Goal: Task Accomplishment & Management: Use online tool/utility

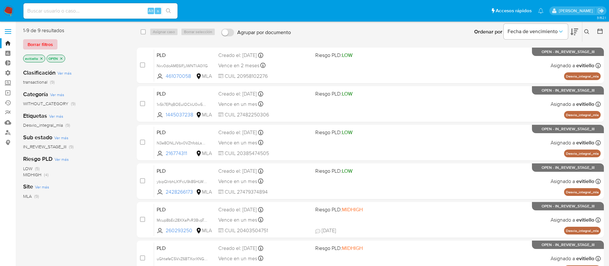
click at [49, 45] on span "Borrar filtros" at bounding box center [40, 44] width 25 height 9
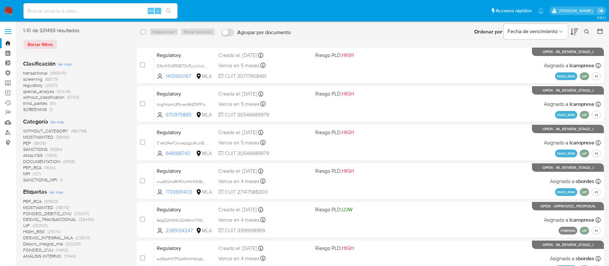
click at [595, 31] on div at bounding box center [599, 32] width 12 height 20
click at [598, 32] on icon at bounding box center [600, 31] width 6 height 6
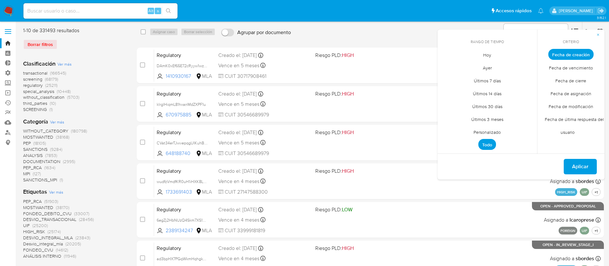
click at [495, 131] on span "Personalizado" at bounding box center [487, 131] width 41 height 13
click at [447, 66] on icon "Mes anterior" at bounding box center [447, 66] width 3 height 4
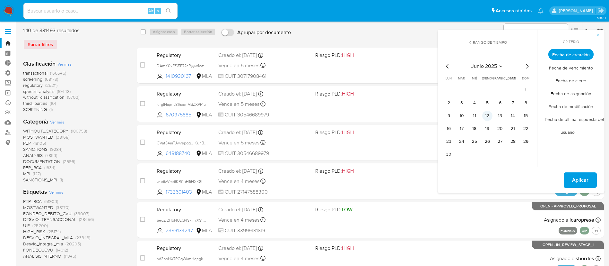
click at [487, 115] on button "12" at bounding box center [488, 116] width 10 height 10
click at [502, 129] on button "20" at bounding box center [500, 128] width 10 height 10
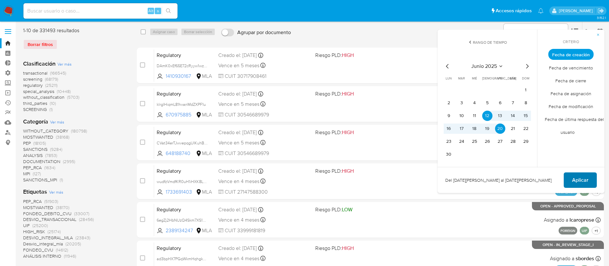
click at [584, 176] on span "Aplicar" at bounding box center [580, 180] width 16 height 14
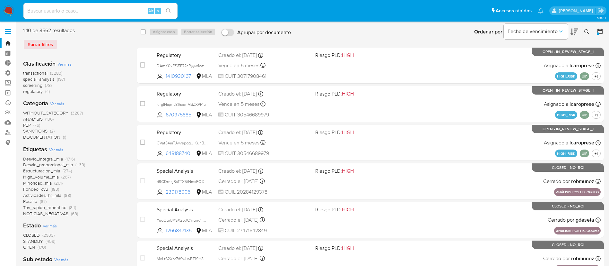
click at [56, 147] on span "Ver más" at bounding box center [56, 149] width 14 height 6
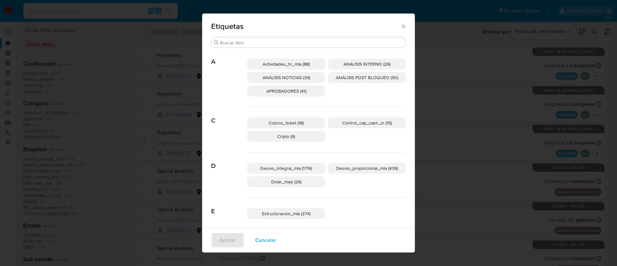
click at [257, 241] on span "Cancelar" at bounding box center [265, 240] width 21 height 14
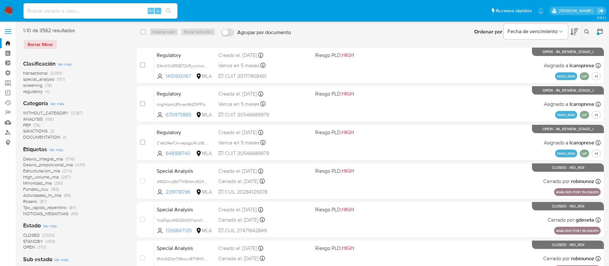
click at [53, 225] on span "Ver más" at bounding box center [50, 226] width 14 height 6
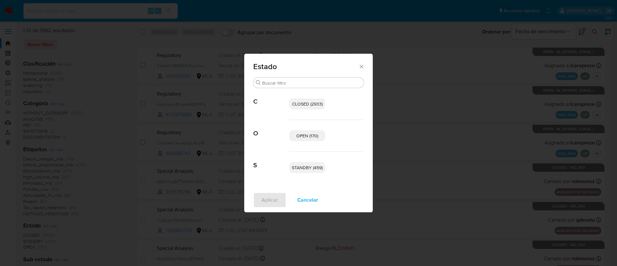
click at [310, 137] on span "OPEN (170)" at bounding box center [307, 135] width 22 height 6
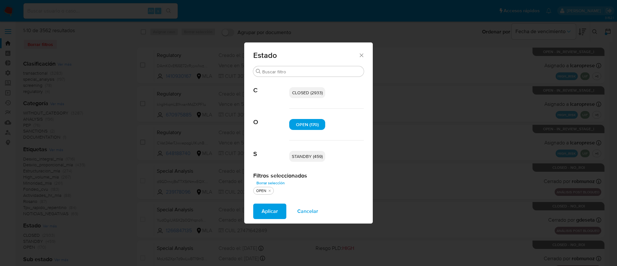
click at [307, 157] on span "STANDBY (459)" at bounding box center [307, 156] width 31 height 6
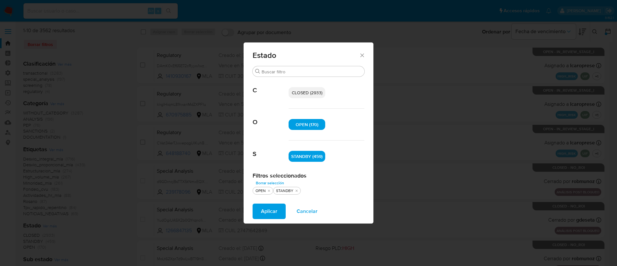
click at [279, 209] on button "Aplicar" at bounding box center [269, 210] width 33 height 15
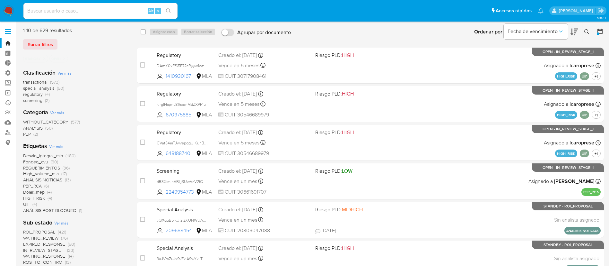
click at [59, 144] on span "Ver más" at bounding box center [56, 146] width 14 height 6
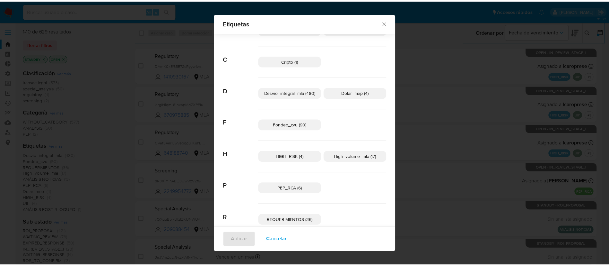
scroll to position [75, 0]
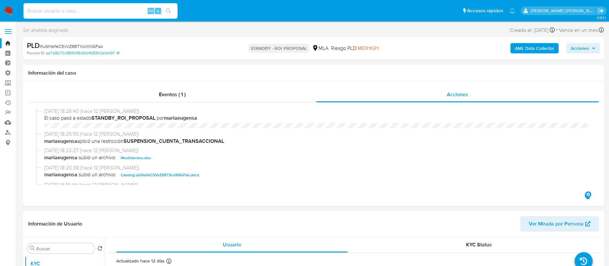
select select "10"
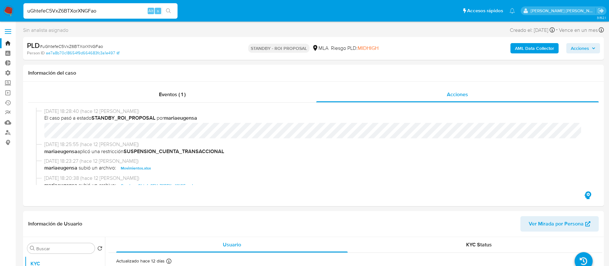
type input "uGhtefeC5VxZ6BTXorXNGFao"
click at [164, 10] on button "search-icon" at bounding box center [168, 10] width 13 height 9
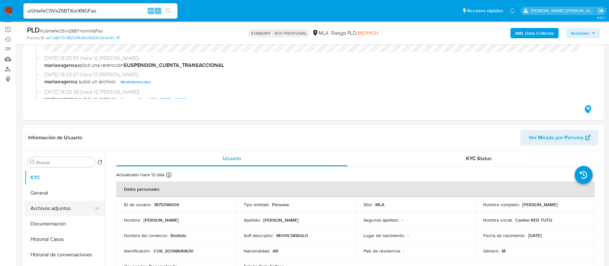
scroll to position [96, 0]
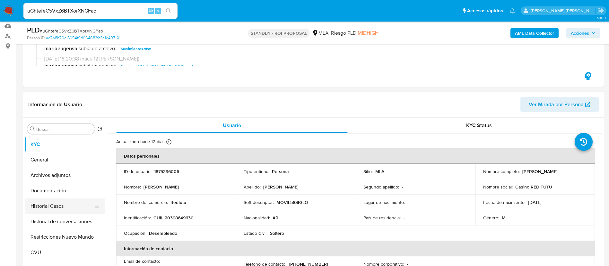
click at [79, 211] on button "Historial Casos" at bounding box center [62, 205] width 75 height 15
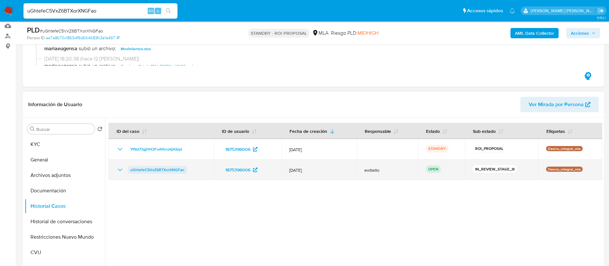
click at [171, 166] on span "uGhtefeC5VxZ6BTXorXNGFao" at bounding box center [157, 170] width 54 height 8
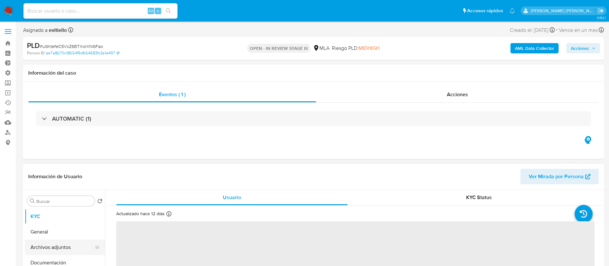
click at [75, 241] on button "Archivos adjuntos" at bounding box center [62, 246] width 75 height 15
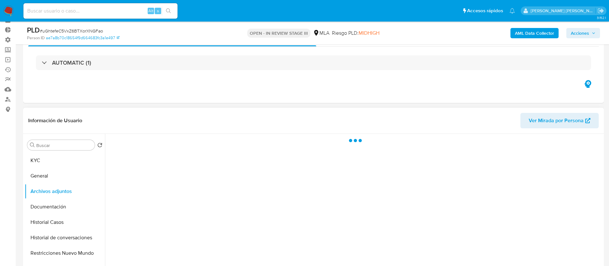
scroll to position [48, 0]
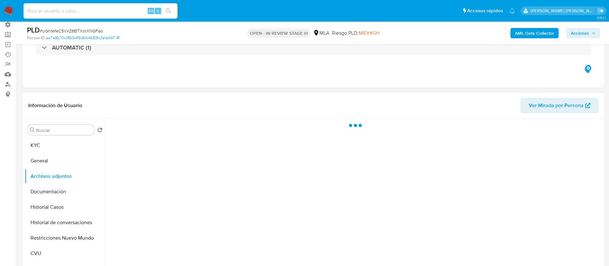
select select "10"
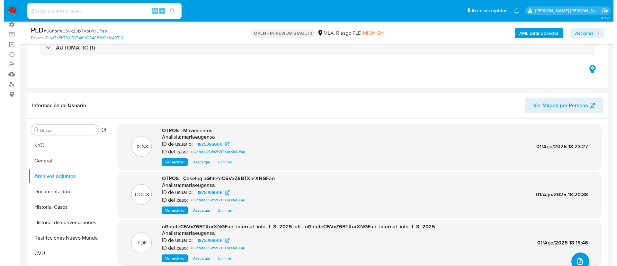
scroll to position [96, 0]
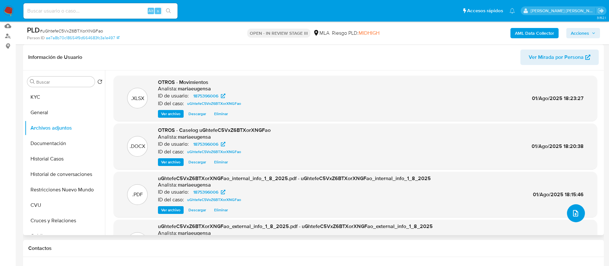
click at [577, 208] on button "upload-file" at bounding box center [576, 213] width 18 height 18
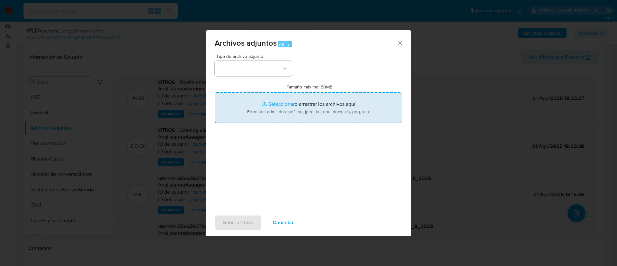
click at [324, 109] on input "Tamaño máximo: 50MB Seleccionar archivos" at bounding box center [309, 107] width 188 height 31
type input "C:\fakepath\v2Caselog uGhtefeC5VxZ6BTXorXNGFao.docx"
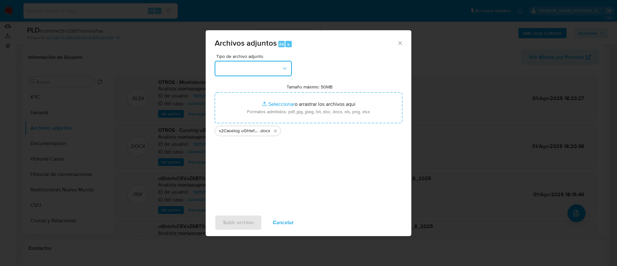
click at [268, 71] on button "button" at bounding box center [253, 68] width 77 height 15
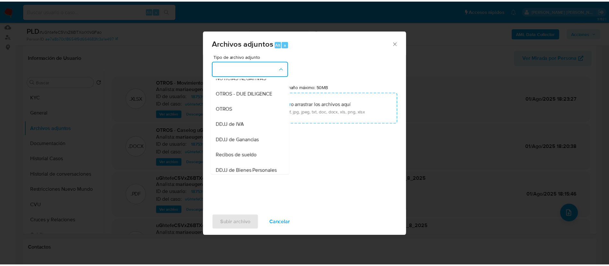
scroll to position [100, 0]
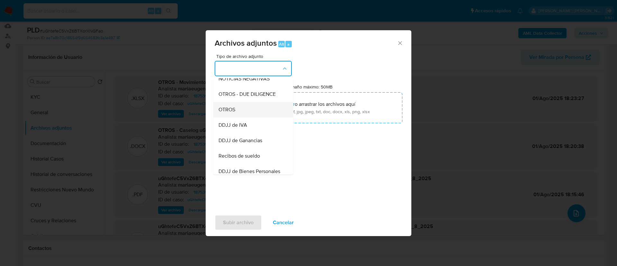
click at [252, 117] on div "OTROS" at bounding box center [251, 109] width 66 height 15
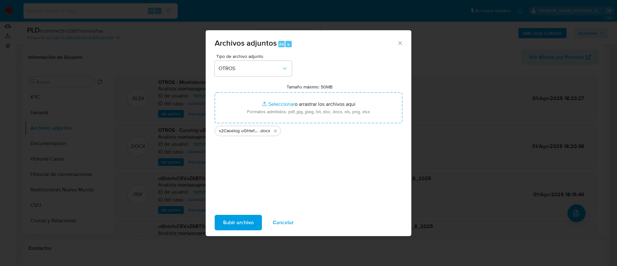
click at [245, 225] on span "Subir archivo" at bounding box center [238, 222] width 31 height 14
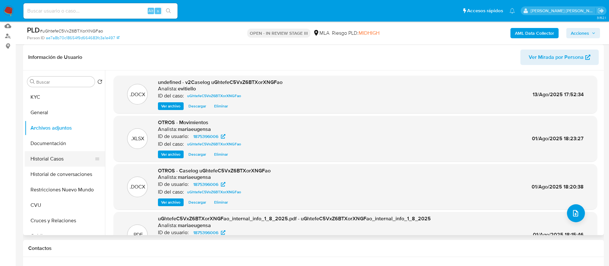
click at [57, 161] on button "Historial Casos" at bounding box center [62, 158] width 75 height 15
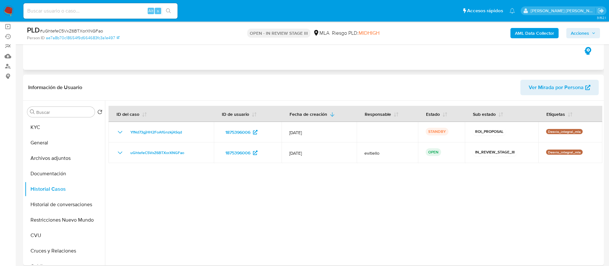
scroll to position [0, 0]
